Goal: Transaction & Acquisition: Purchase product/service

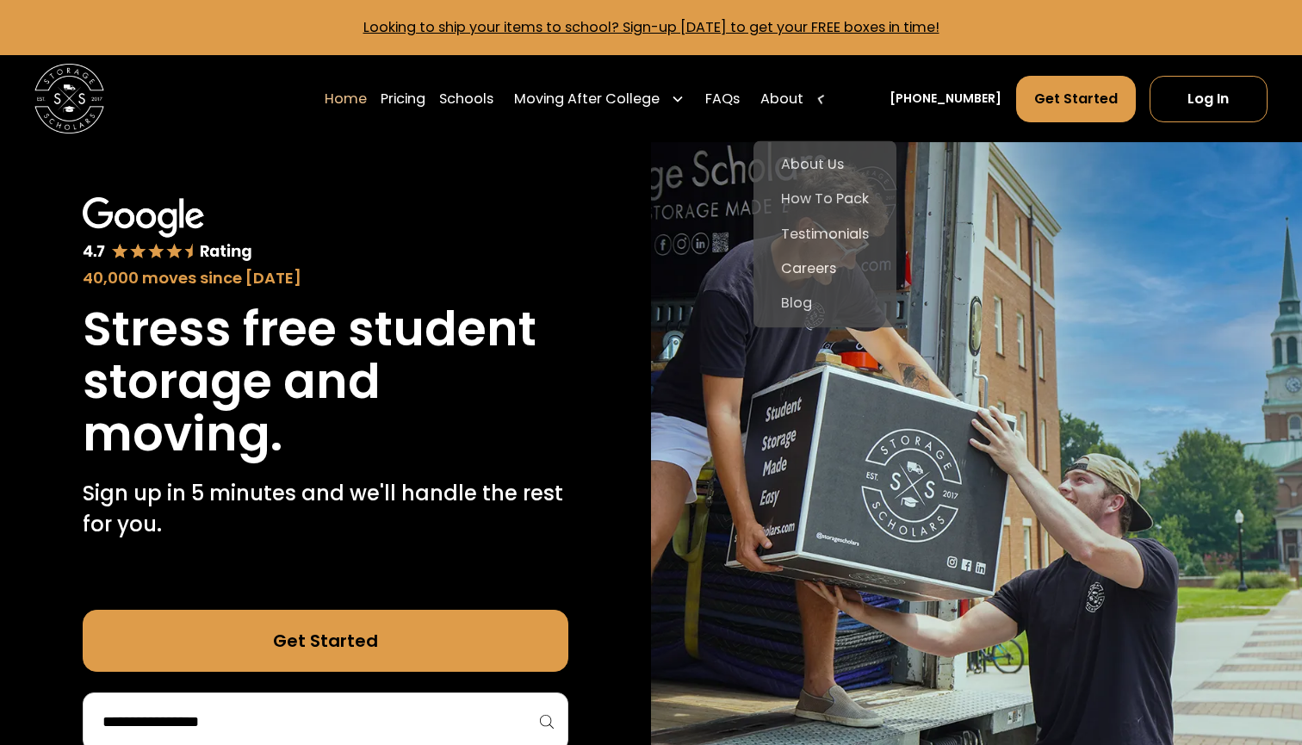
click at [826, 89] on div "About" at bounding box center [793, 99] width 81 height 48
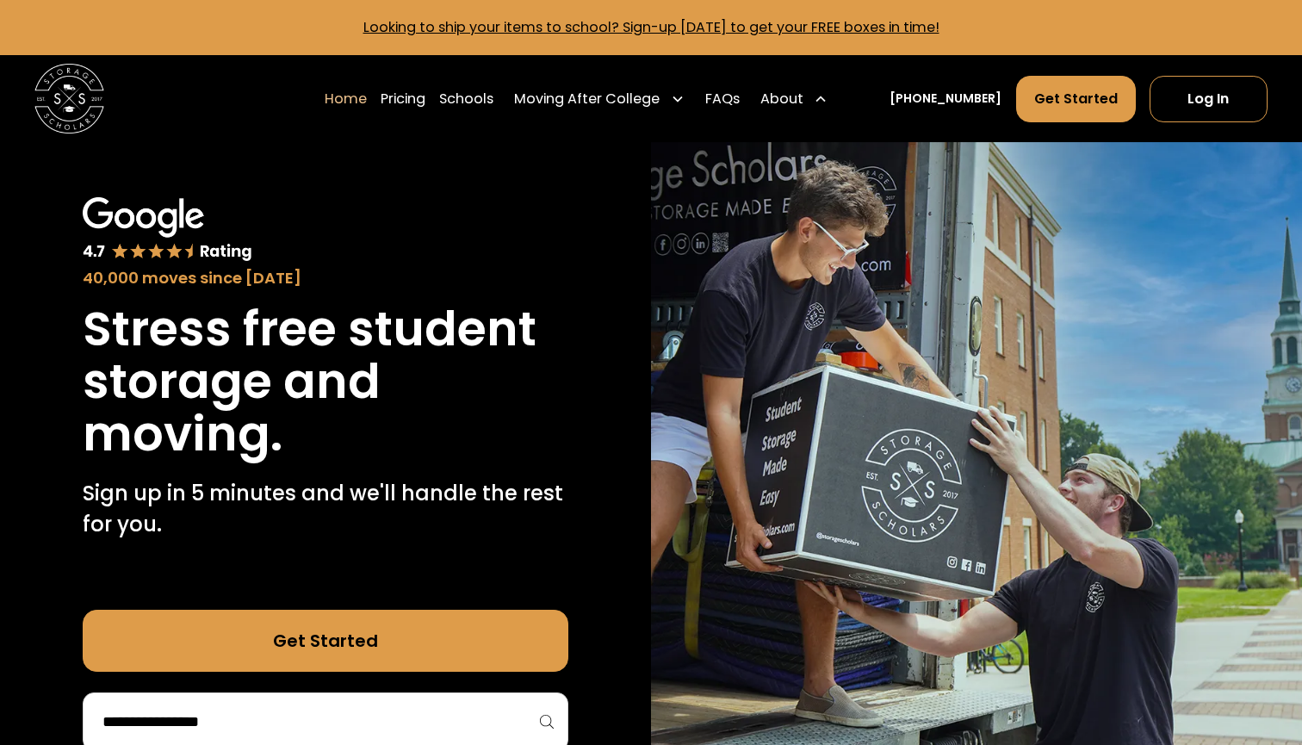
click at [826, 91] on div "About" at bounding box center [793, 99] width 81 height 48
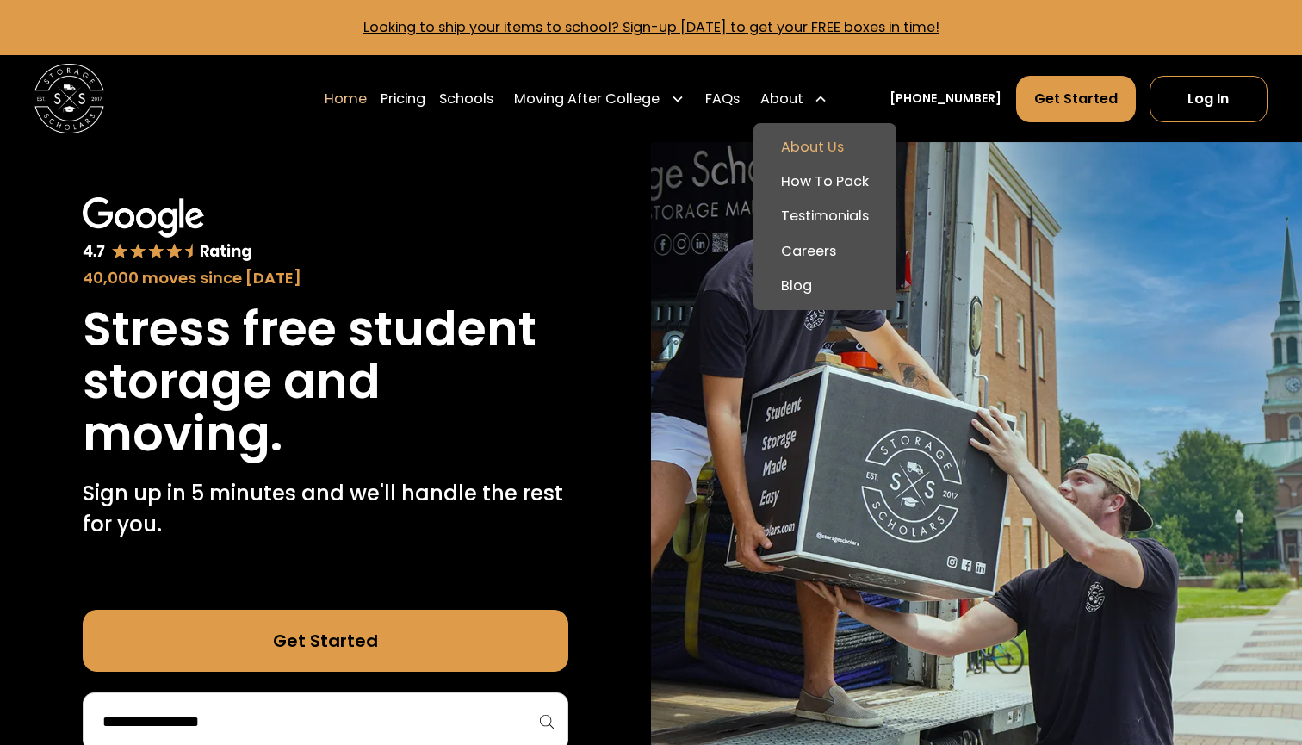
click at [831, 141] on link "About Us" at bounding box center [824, 147] width 129 height 34
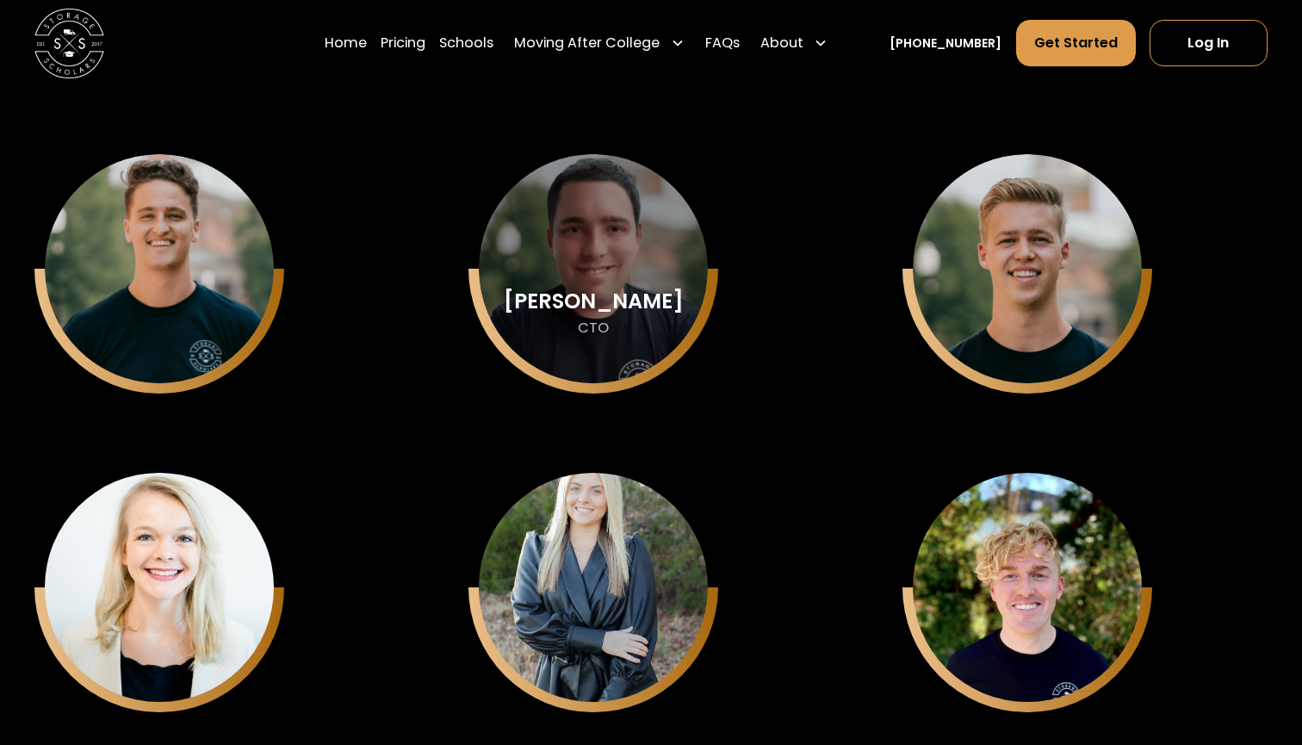
scroll to position [4456, 0]
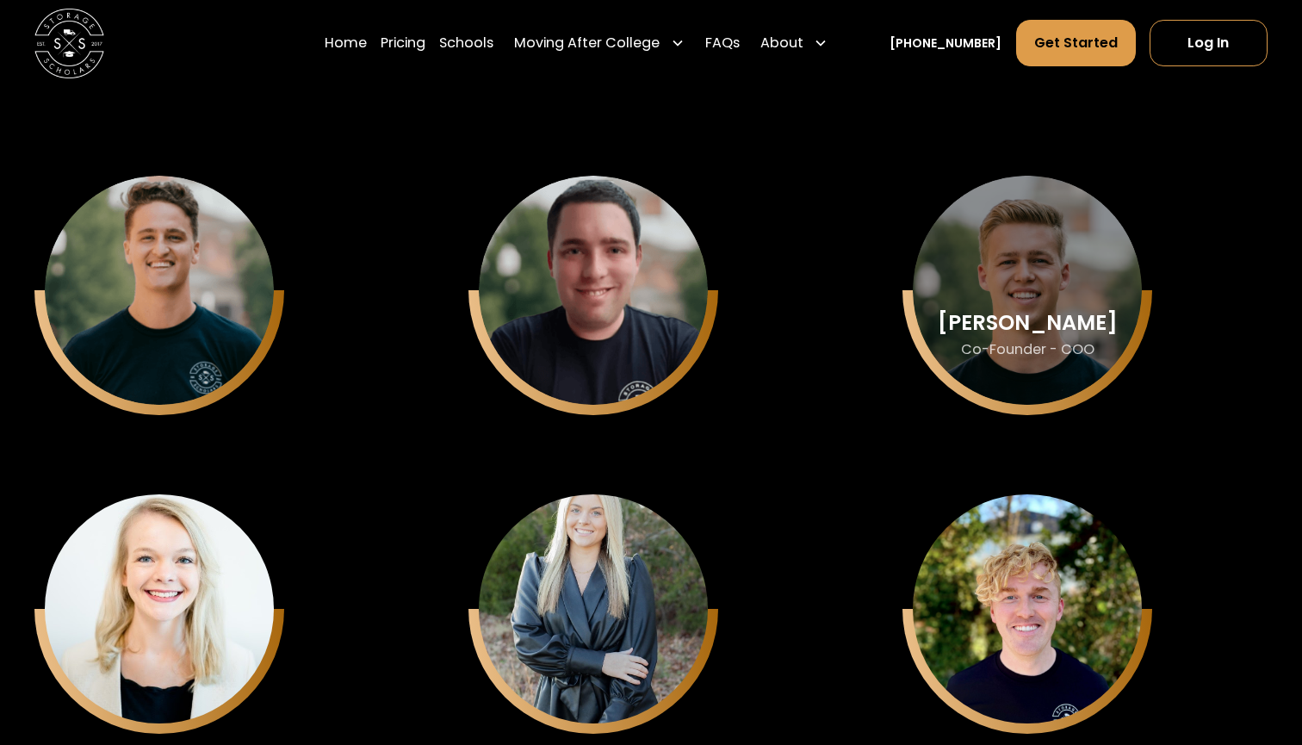
click at [274, 271] on div "Matthew Gronberg Co-Founder - COO" at bounding box center [159, 290] width 229 height 229
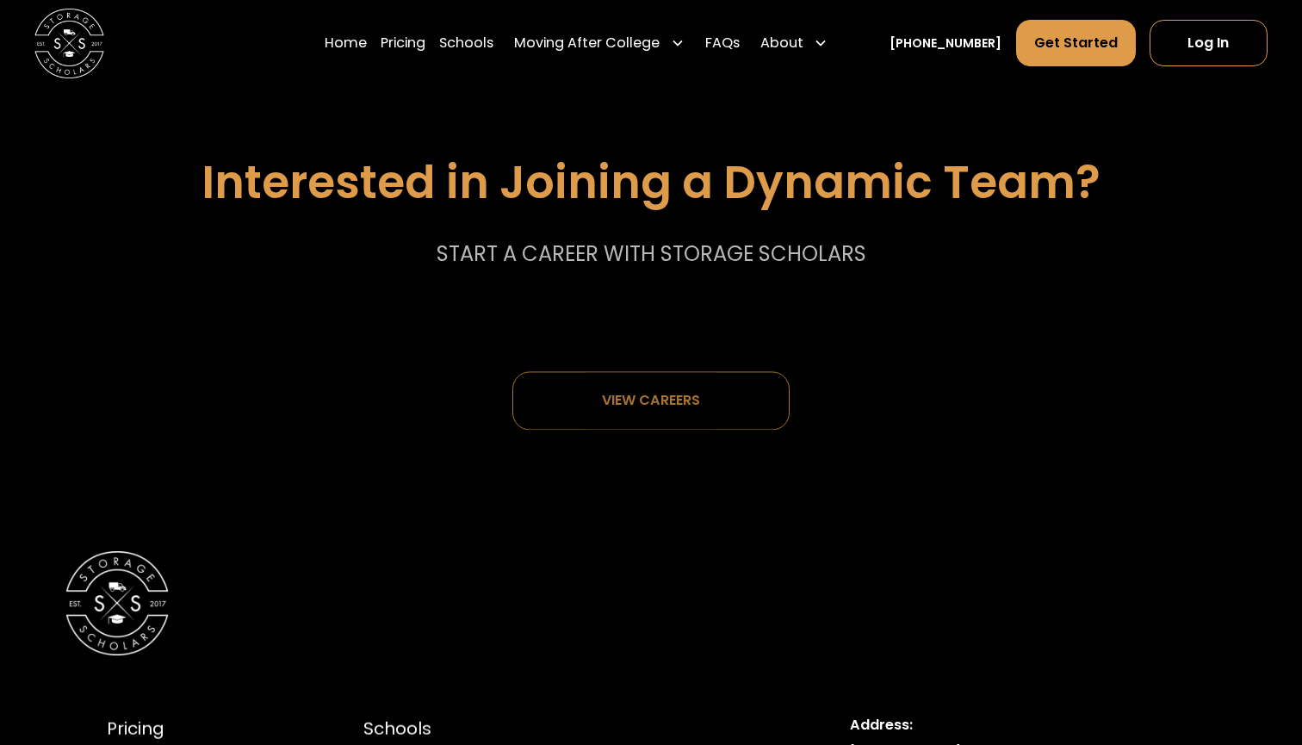
scroll to position [8822, 0]
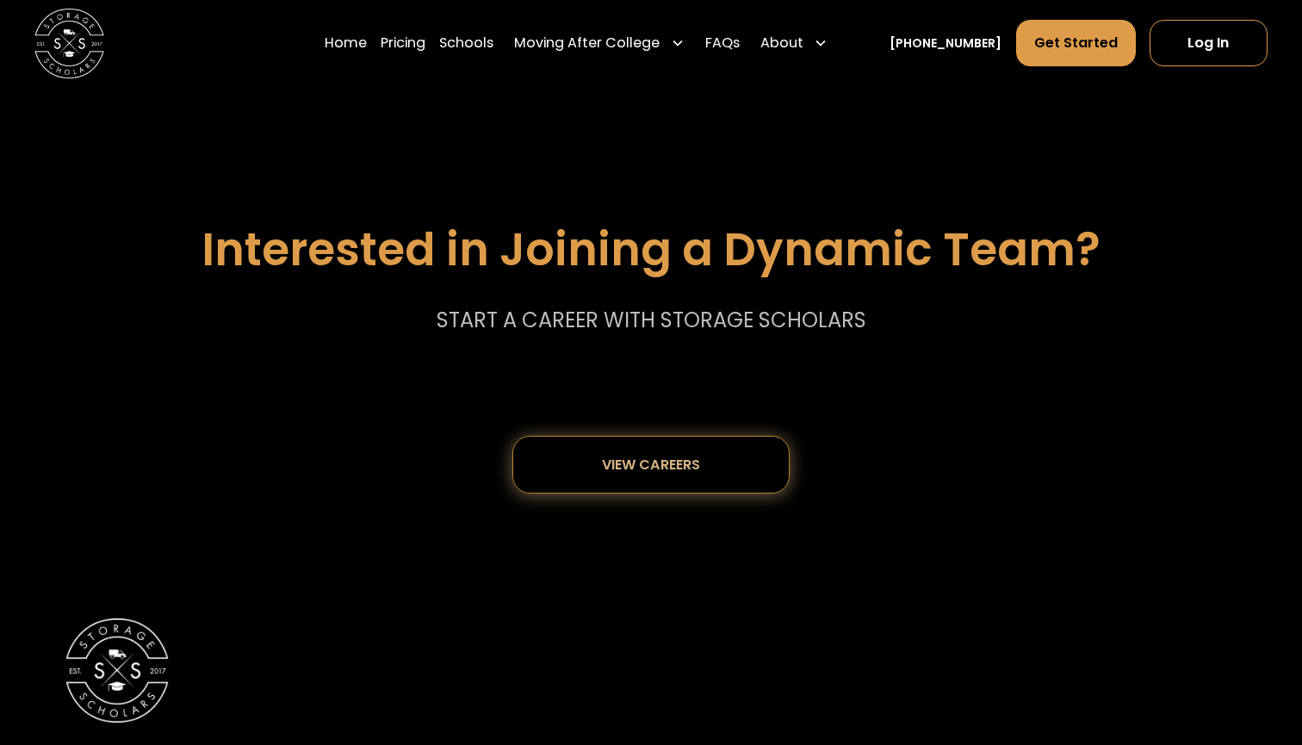
click at [561, 442] on link "View careers" at bounding box center [650, 465] width 277 height 59
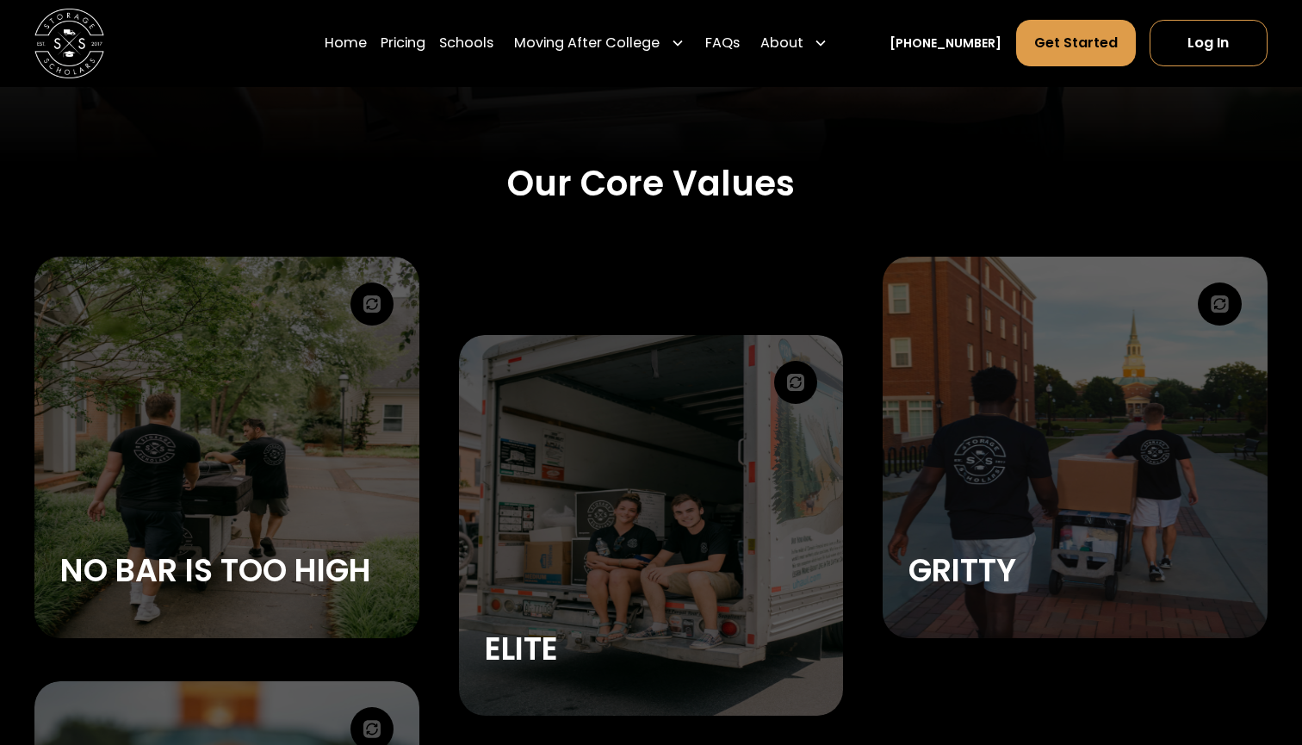
scroll to position [2480, 0]
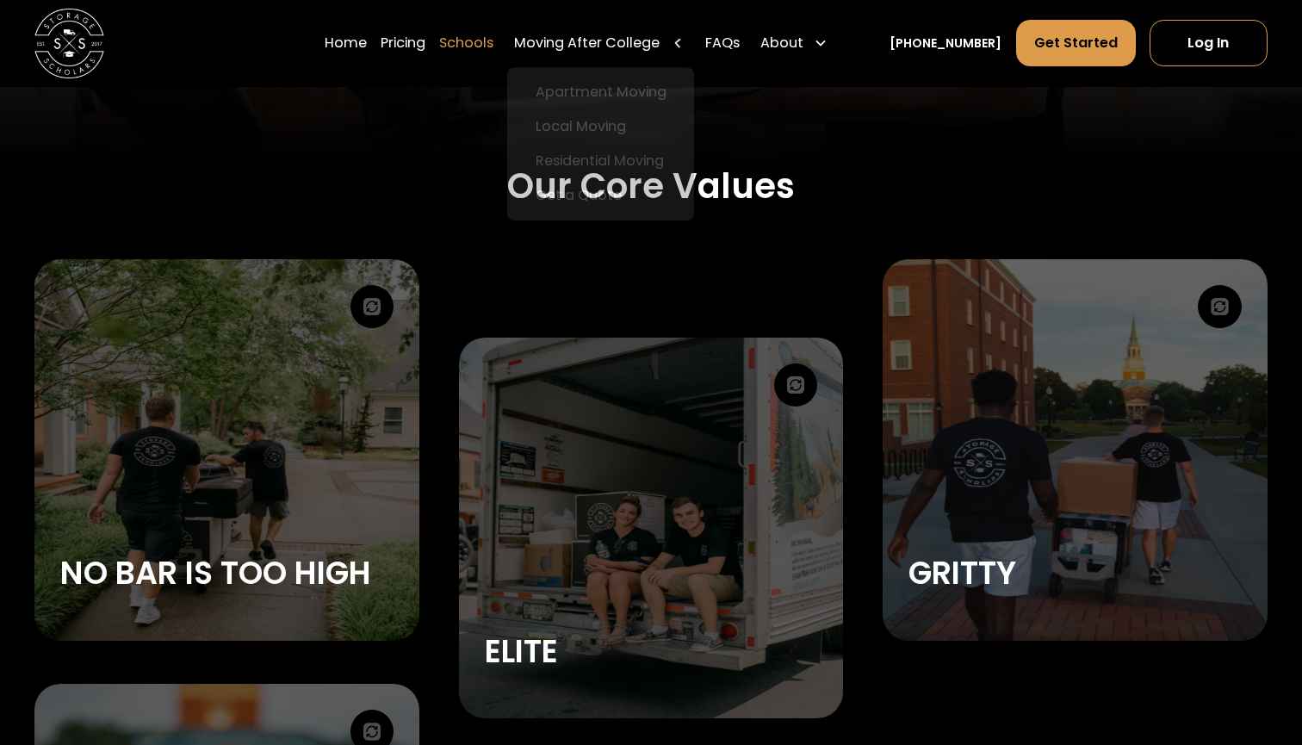
click at [493, 40] on link "Schools" at bounding box center [466, 43] width 54 height 48
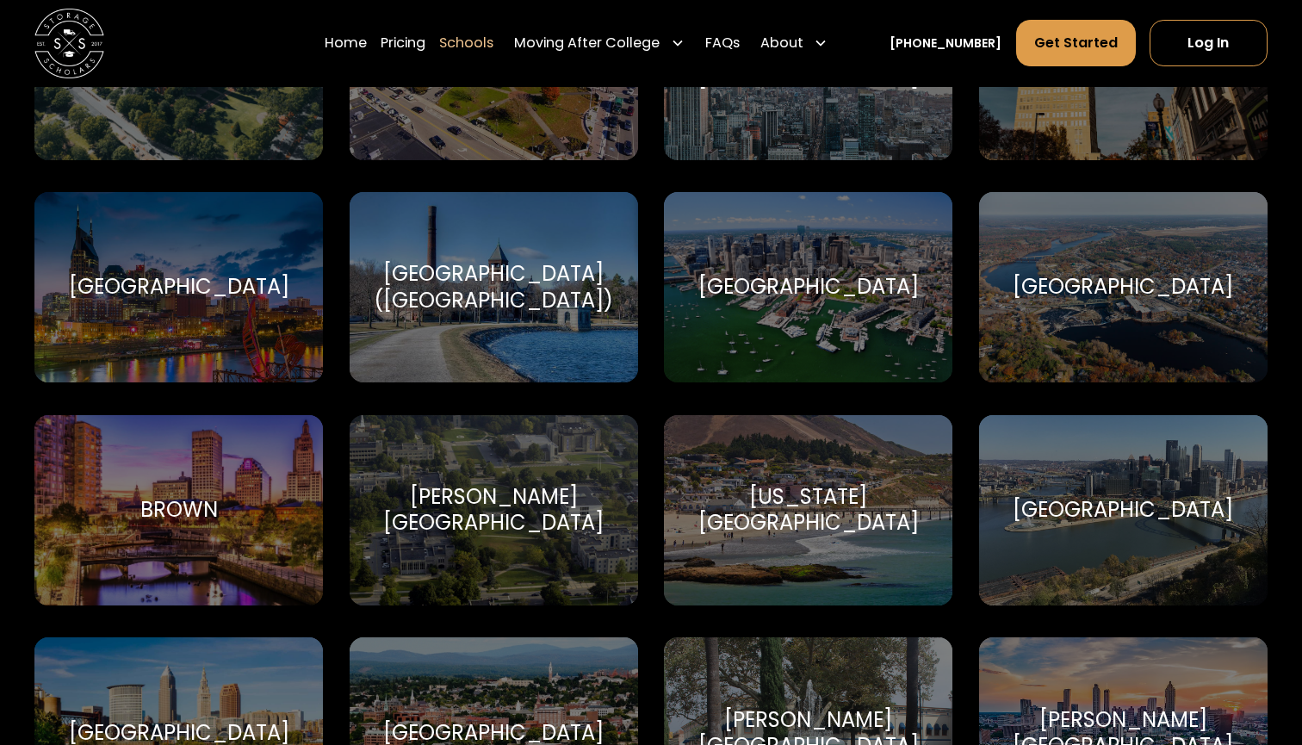
scroll to position [1133, 0]
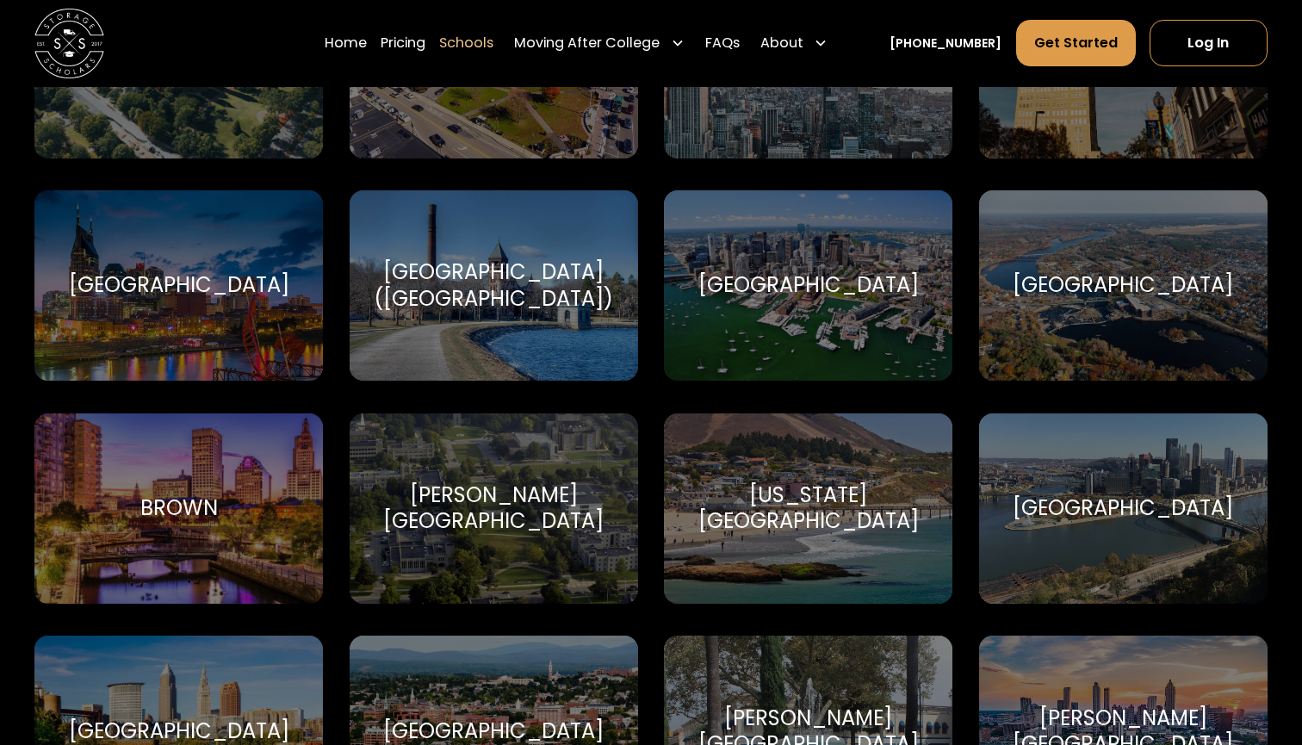
click at [289, 532] on div "Brown Brown University" at bounding box center [178, 508] width 288 height 190
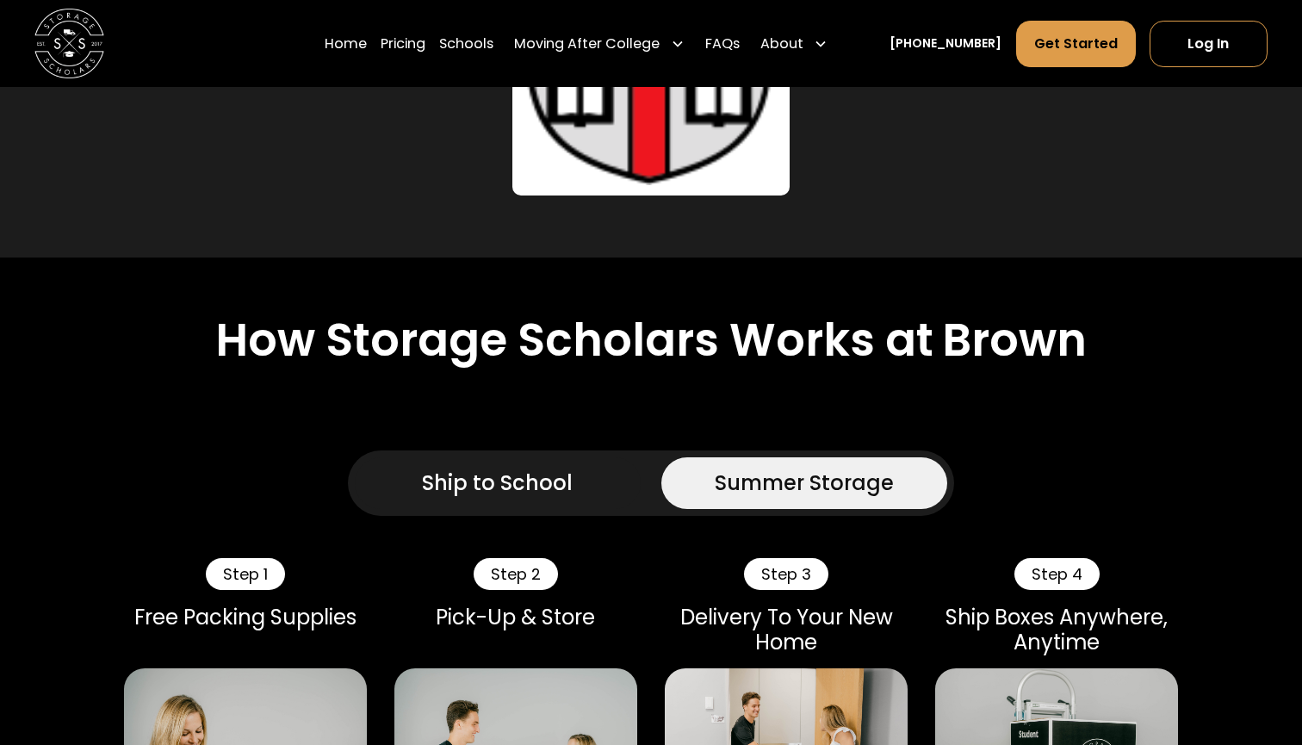
scroll to position [1379, 0]
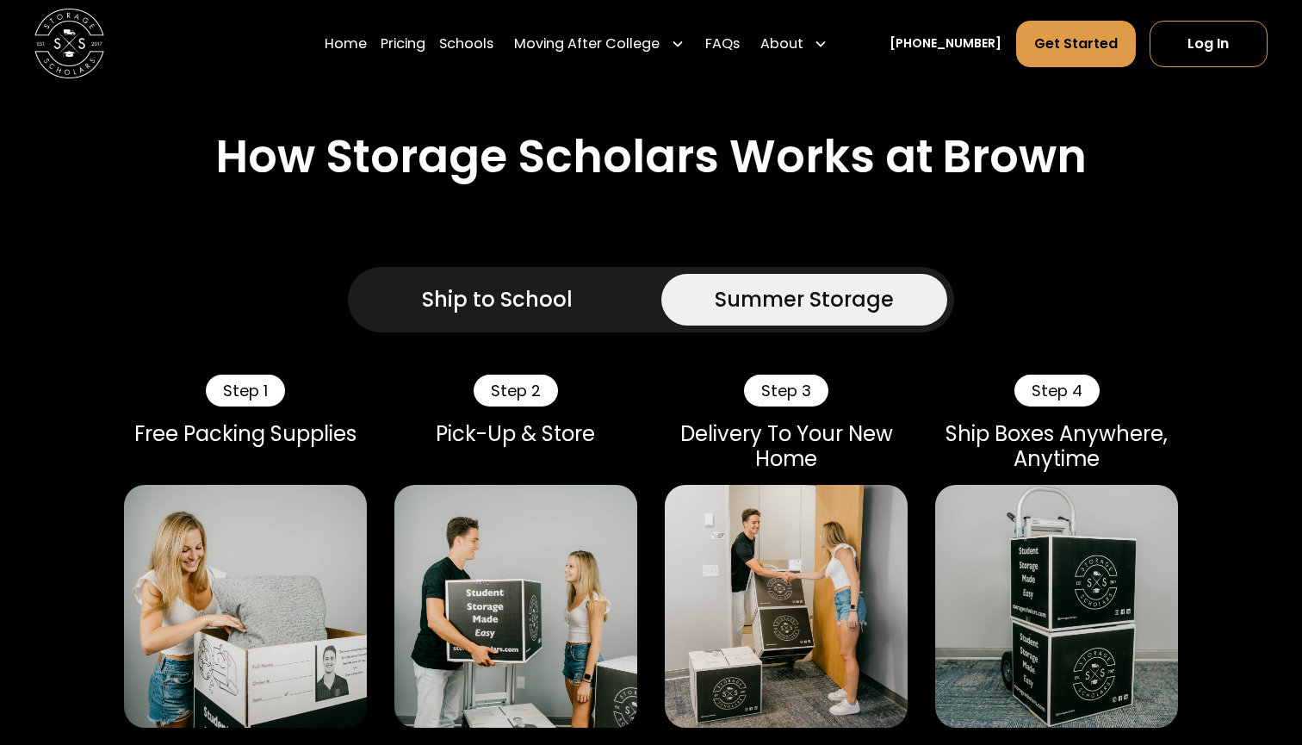
click at [546, 274] on link "Ship to School" at bounding box center [498, 300] width 286 height 52
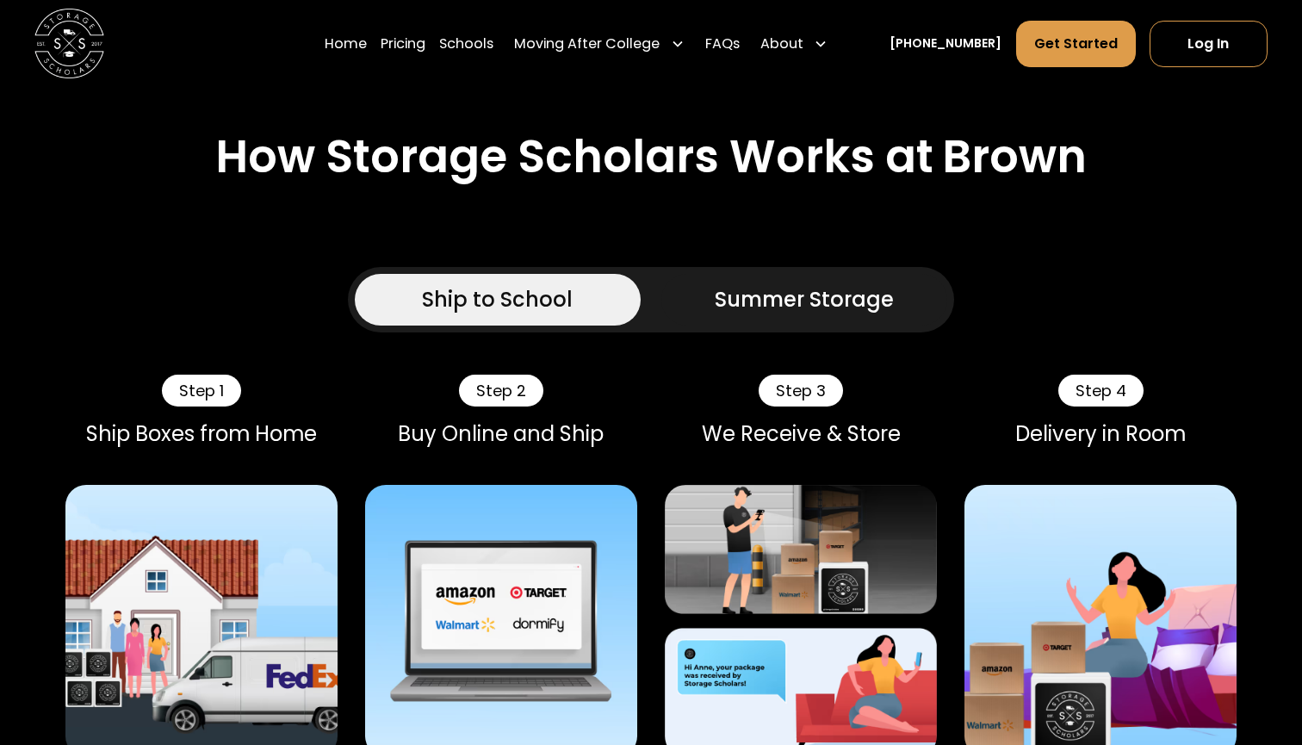
click at [701, 287] on link "Summer Storage" at bounding box center [804, 300] width 286 height 52
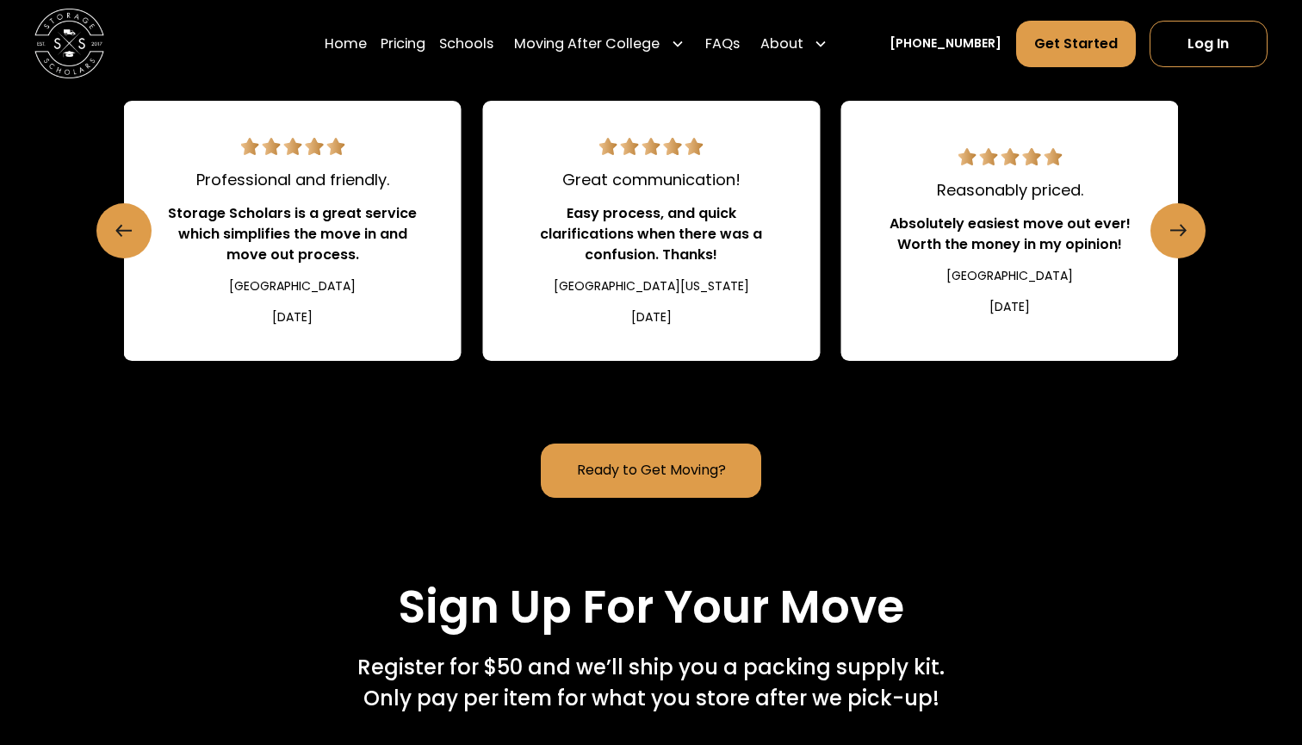
scroll to position [3301, 0]
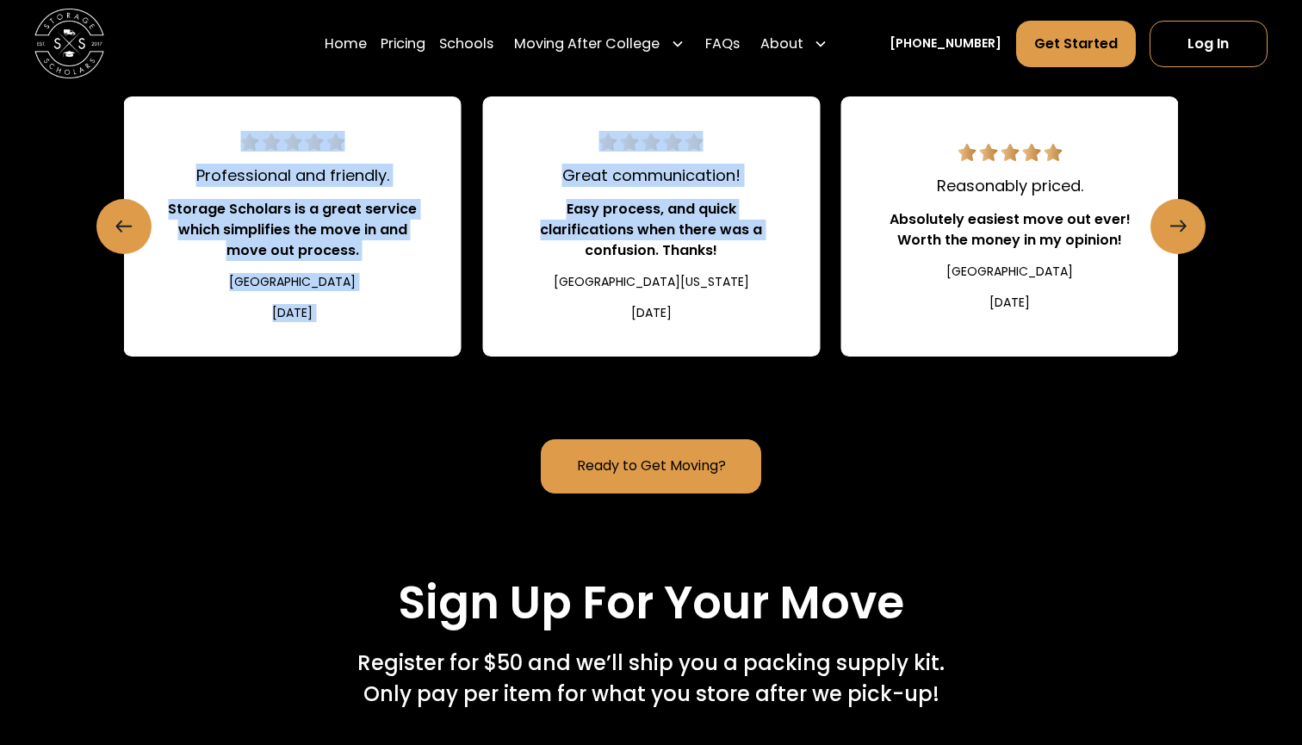
drag, startPoint x: 824, startPoint y: 232, endPoint x: 518, endPoint y: 244, distance: 305.8
click at [518, 244] on div "Easy and efficient!! Made summer packing and storage a breeze. [GEOGRAPHIC_DATA…" at bounding box center [651, 226] width 1055 height 260
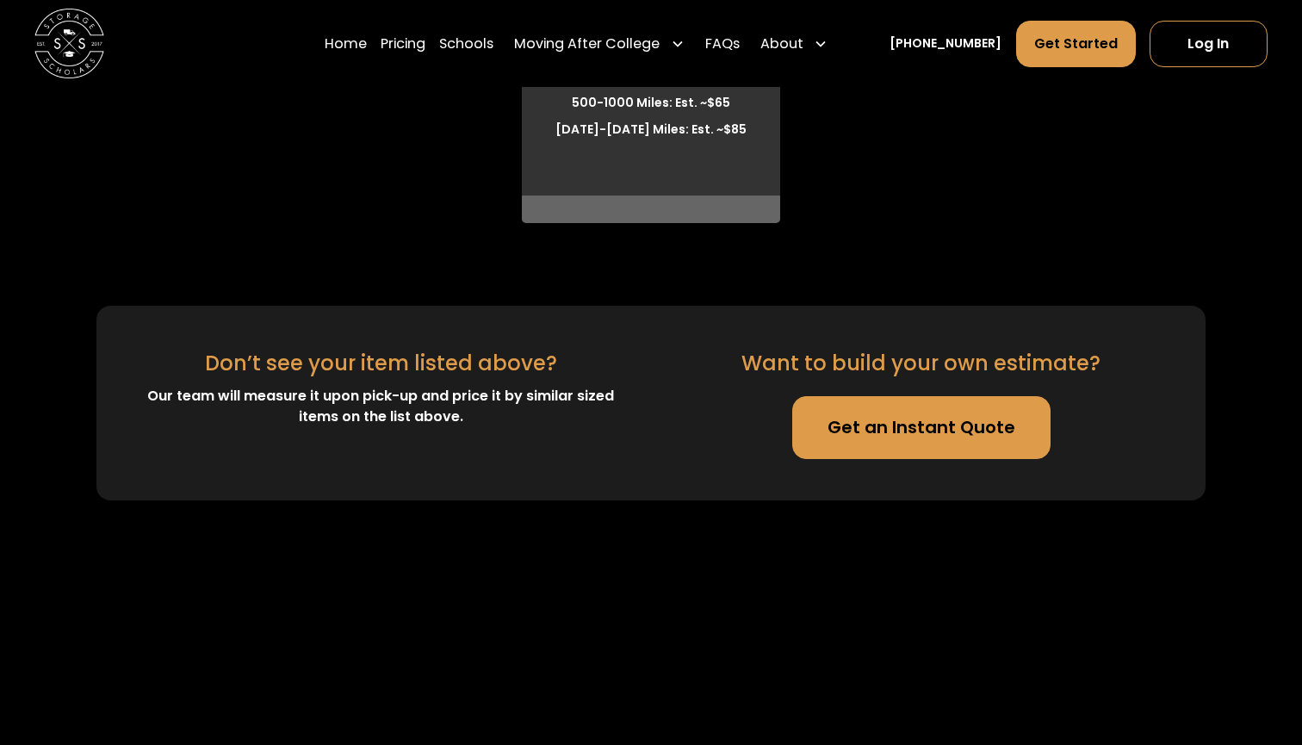
scroll to position [6449, 0]
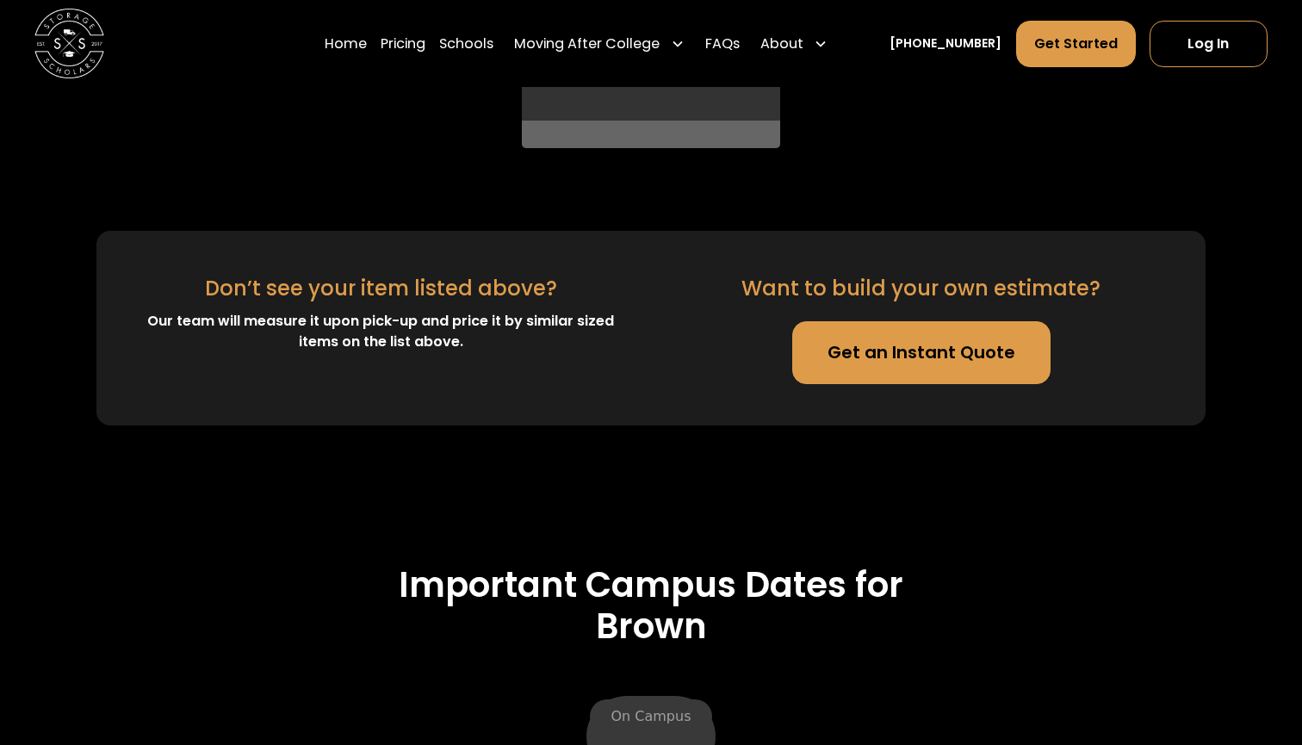
click at [825, 349] on link "Get an Instant Quote" at bounding box center [921, 352] width 259 height 62
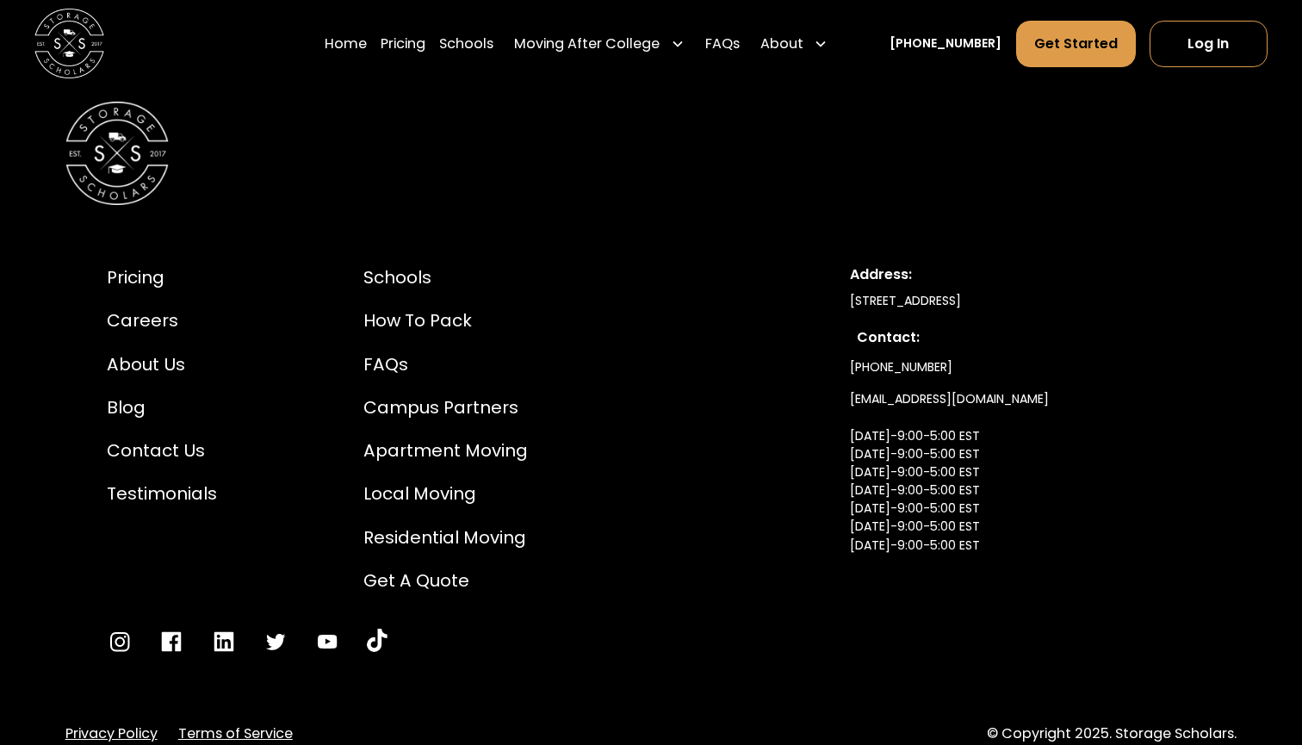
scroll to position [9838, 0]
